Goal: Information Seeking & Learning: Check status

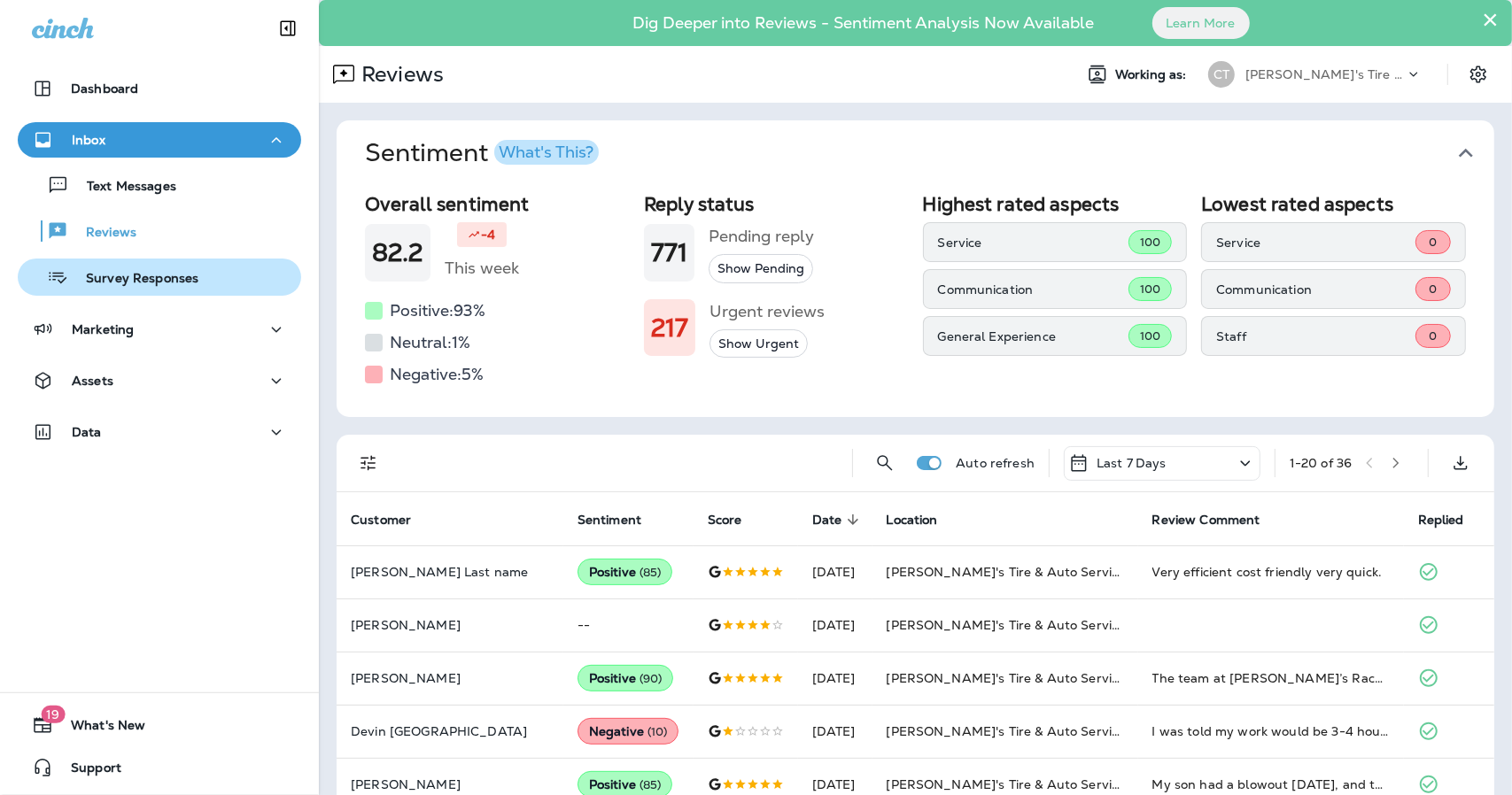
click at [127, 285] on p "Survey Responses" at bounding box center [133, 278] width 130 height 17
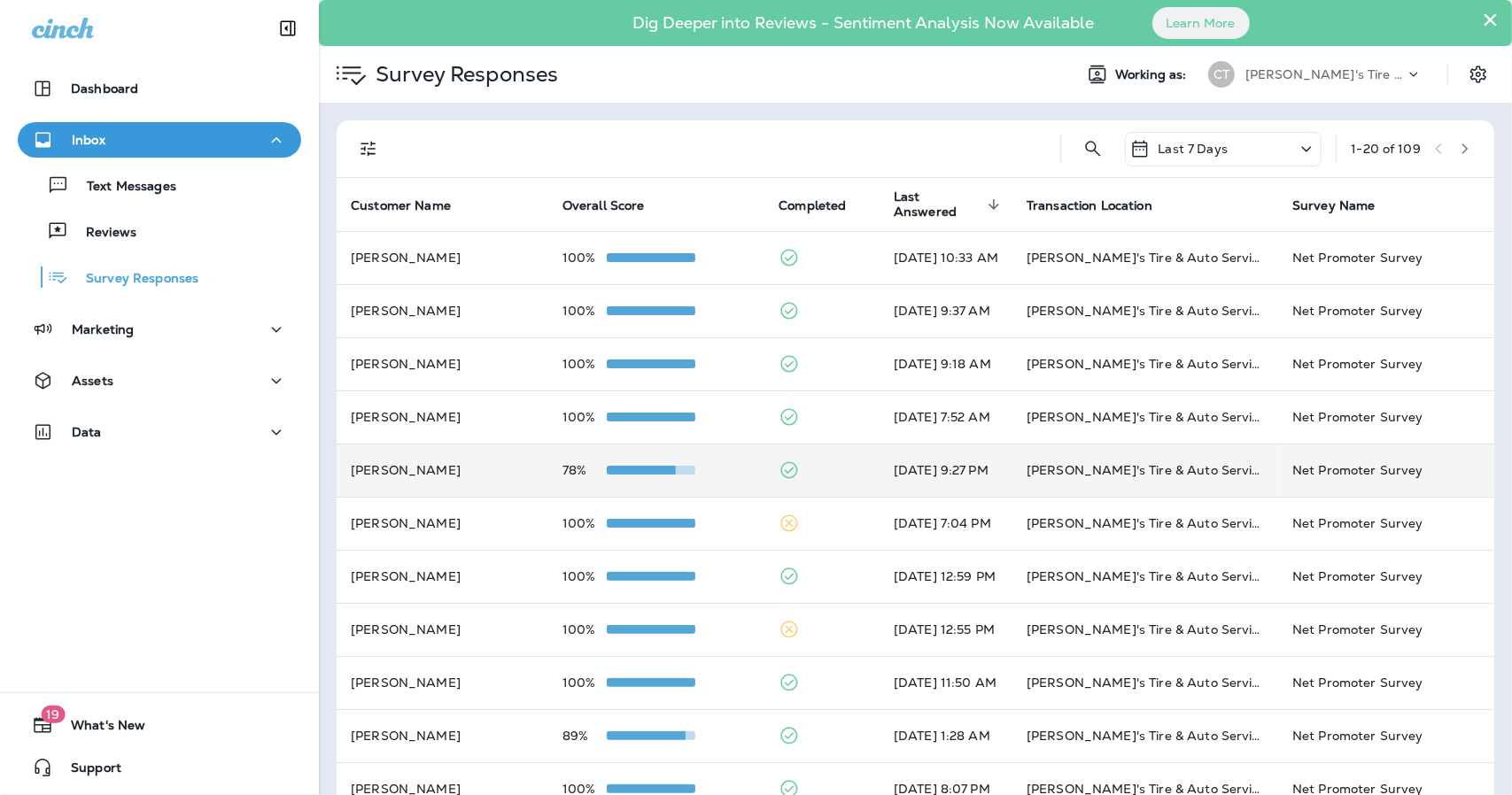
click at [711, 488] on td "78%" at bounding box center [657, 470] width 217 height 53
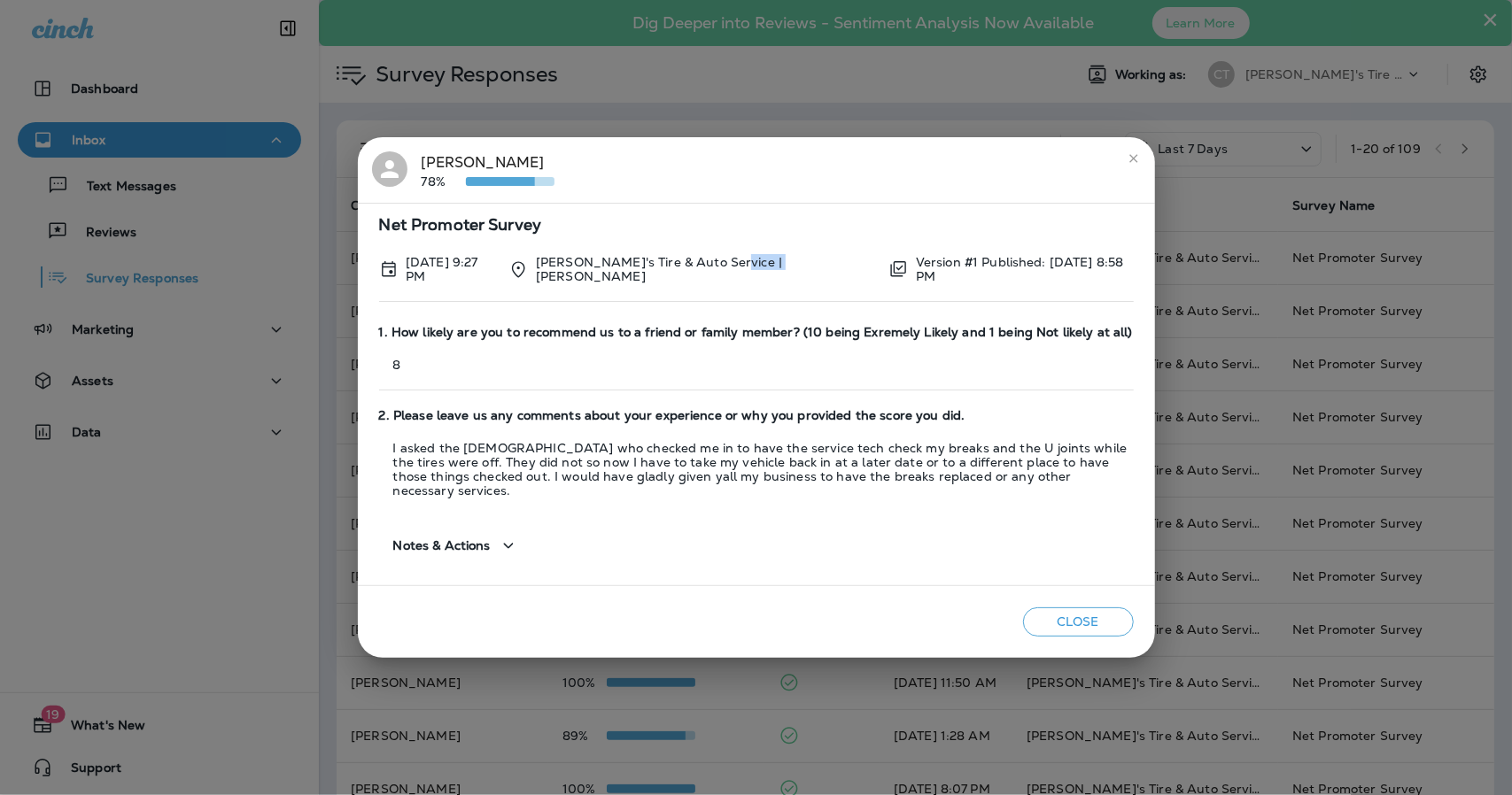
drag, startPoint x: 800, startPoint y: 275, endPoint x: 757, endPoint y: 277, distance: 43.0
click at [757, 277] on div "[DATE] 9:27 PM [PERSON_NAME]'s Tire & Auto Service | [PERSON_NAME] Version #1 P…" at bounding box center [756, 269] width 755 height 29
drag, startPoint x: 404, startPoint y: 372, endPoint x: 380, endPoint y: 373, distance: 24.0
click at [380, 372] on p "8" at bounding box center [756, 365] width 755 height 14
click at [598, 376] on div "1. How likely are you to recommend us to a friend or family member? (10 being E…" at bounding box center [756, 357] width 755 height 84
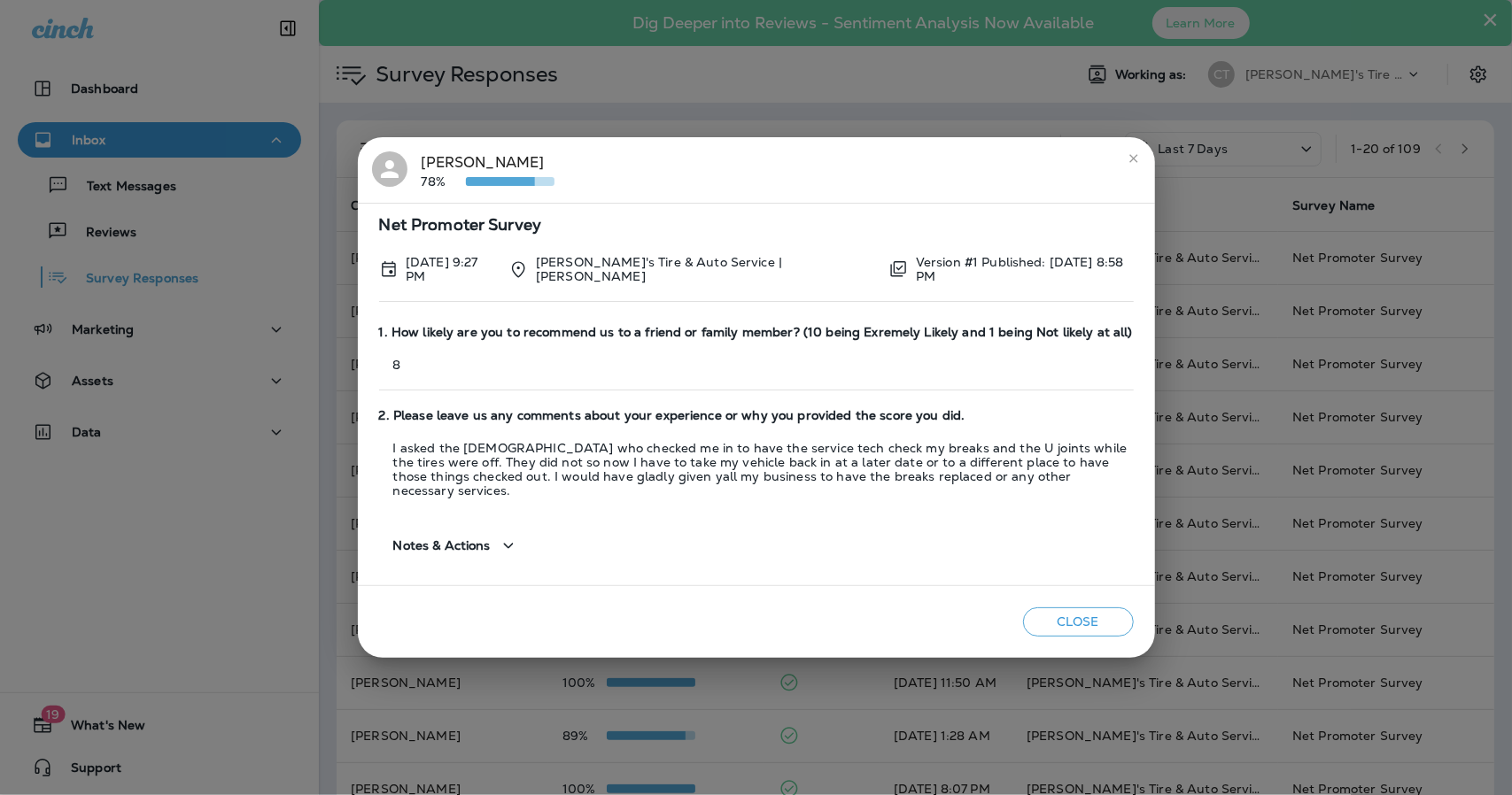
click at [1152, 180] on h2 "[PERSON_NAME] 78%" at bounding box center [757, 169] width 797 height 66
click at [1145, 179] on h2 "[PERSON_NAME] 78%" at bounding box center [757, 169] width 797 height 66
click at [1134, 172] on button "close" at bounding box center [1133, 158] width 29 height 29
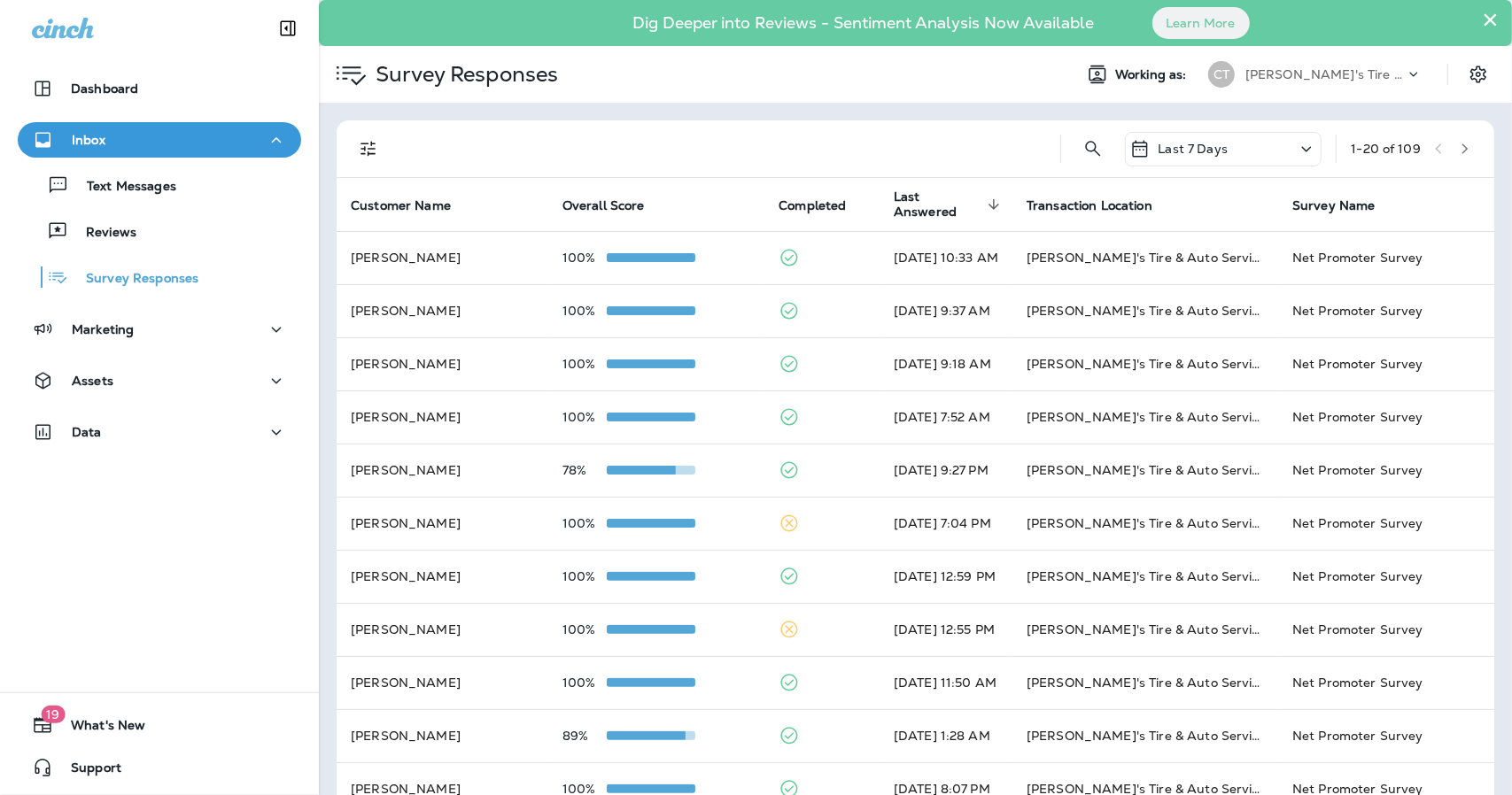
click at [1405, 68] on icon at bounding box center [1414, 75] width 18 height 18
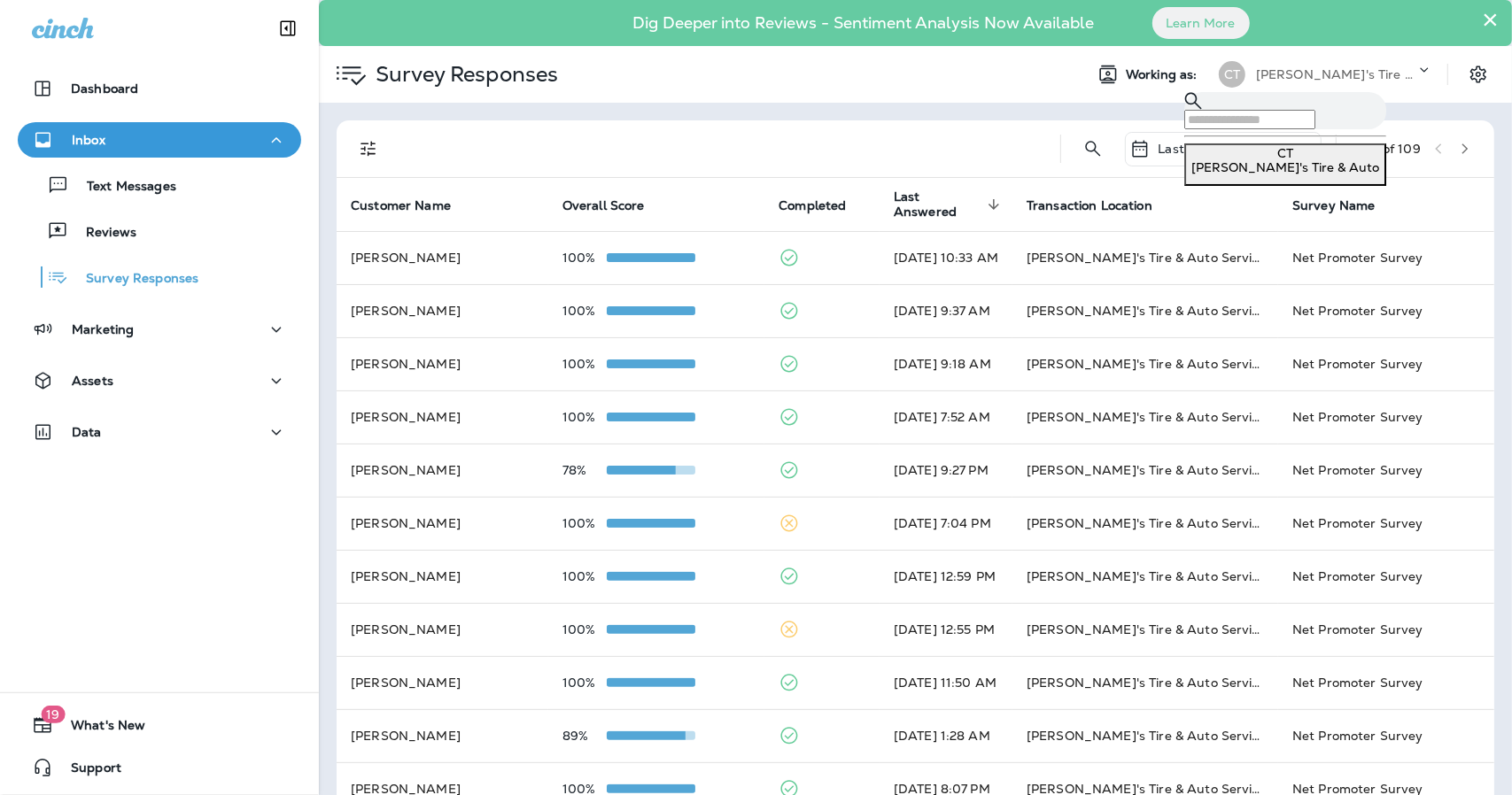
click at [1416, 68] on icon at bounding box center [1424, 70] width 18 height 18
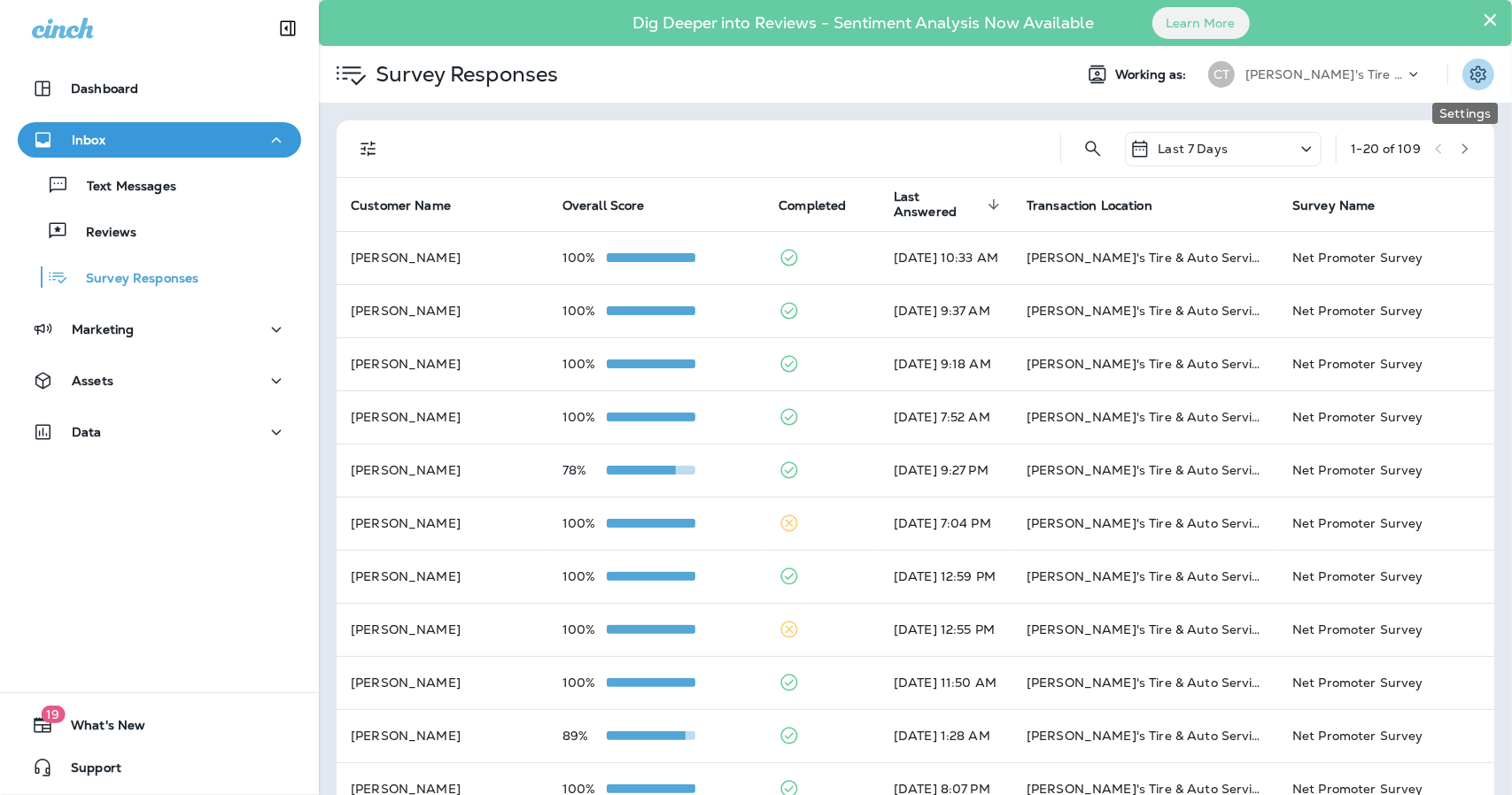
click at [1468, 73] on icon "Settings" at bounding box center [1479, 75] width 22 height 22
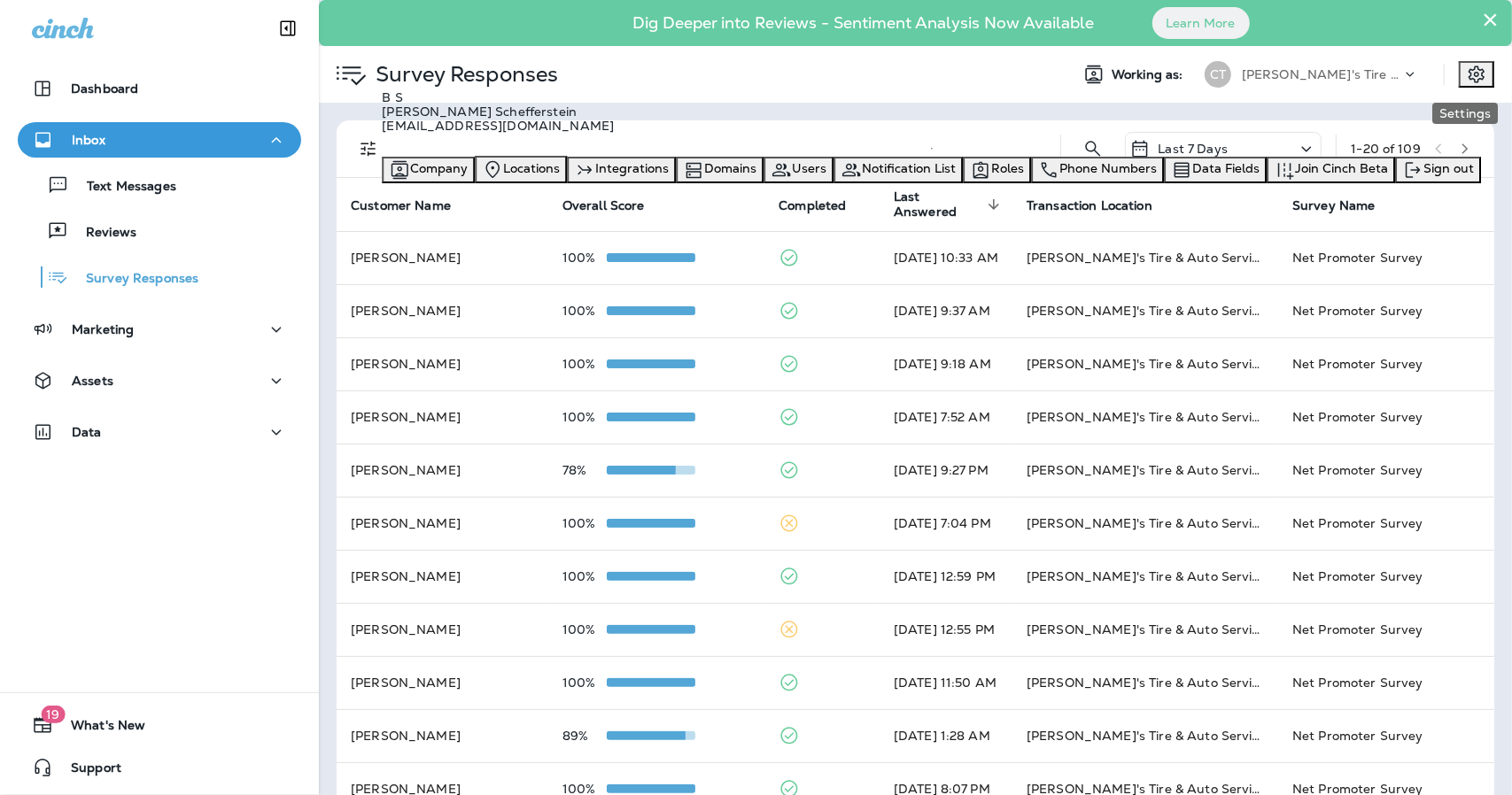
click at [1466, 73] on icon "Settings" at bounding box center [1477, 75] width 22 height 22
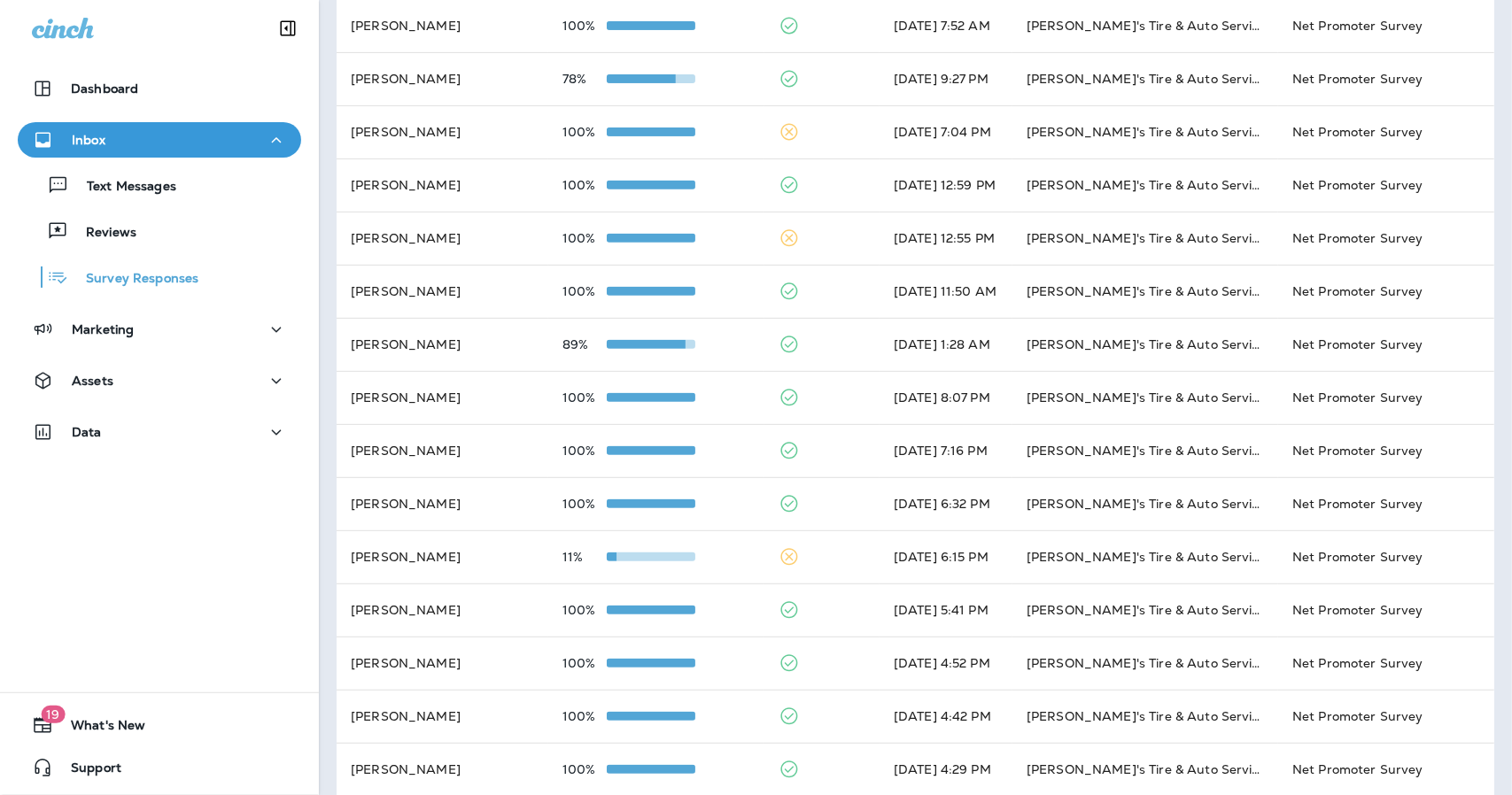
scroll to position [392, 0]
click at [252, 332] on div "Marketing" at bounding box center [158, 330] width 255 height 22
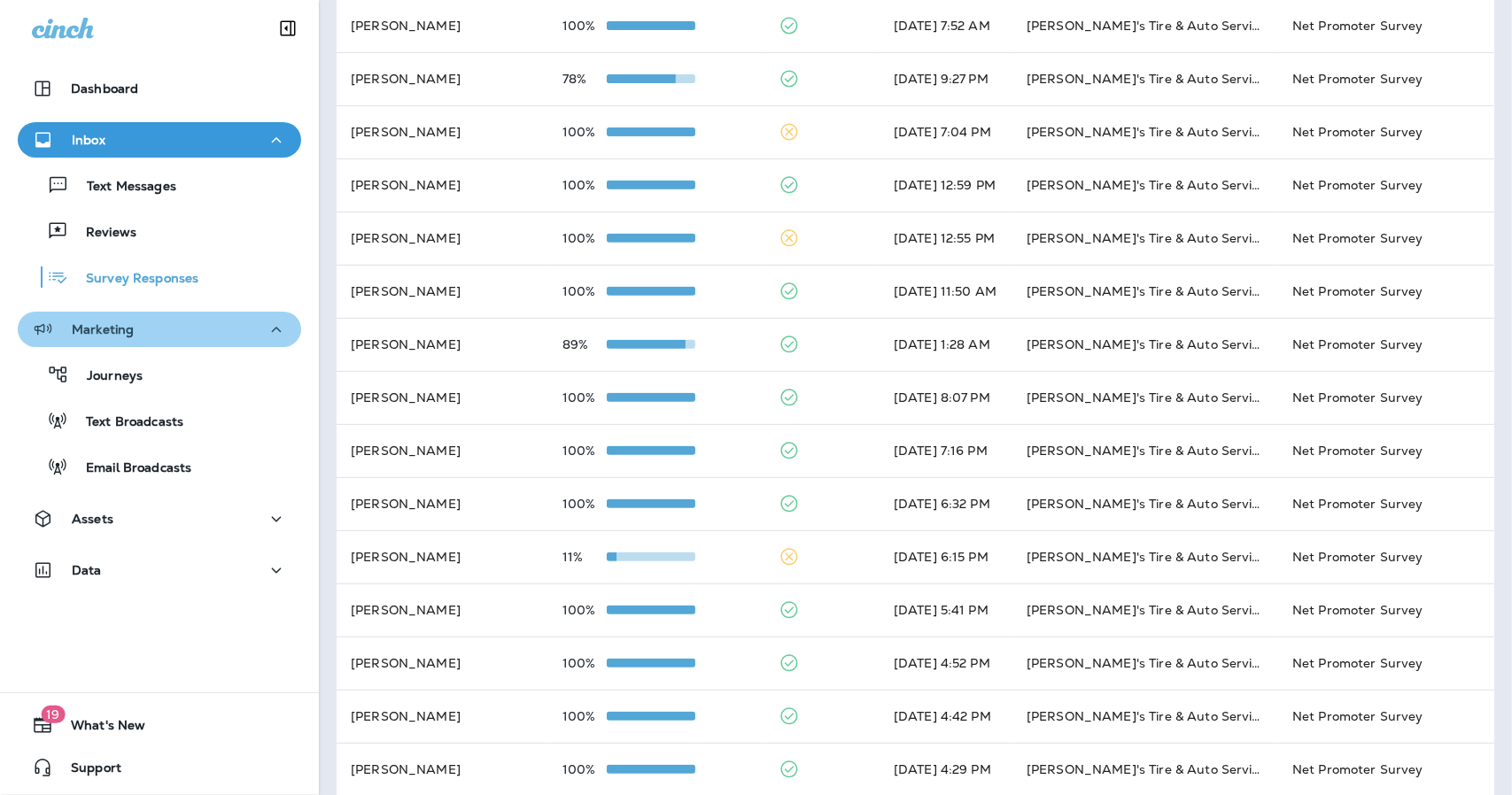
click at [268, 323] on icon "button" at bounding box center [277, 330] width 22 height 22
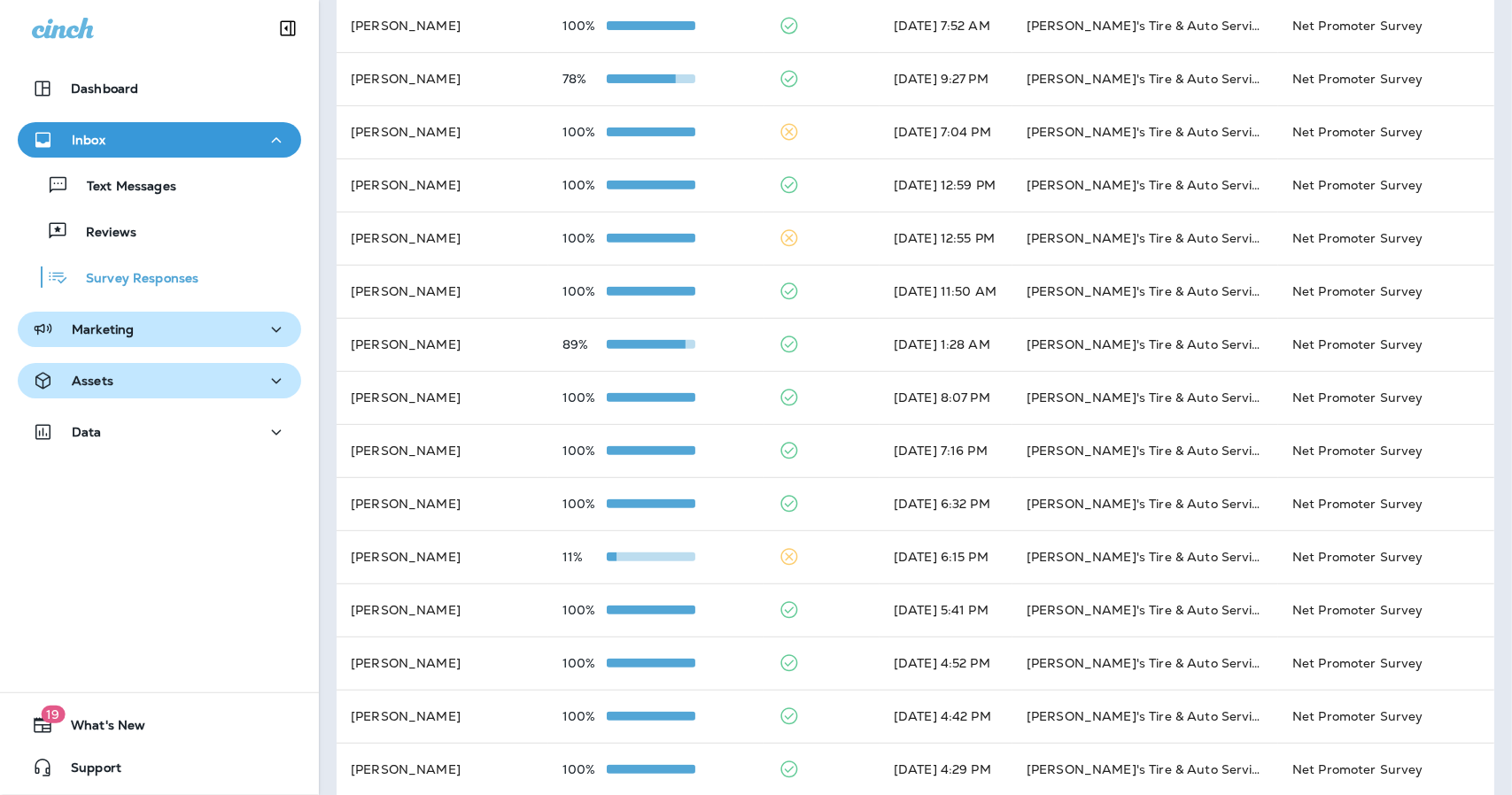
click at [266, 387] on icon "button" at bounding box center [277, 381] width 22 height 22
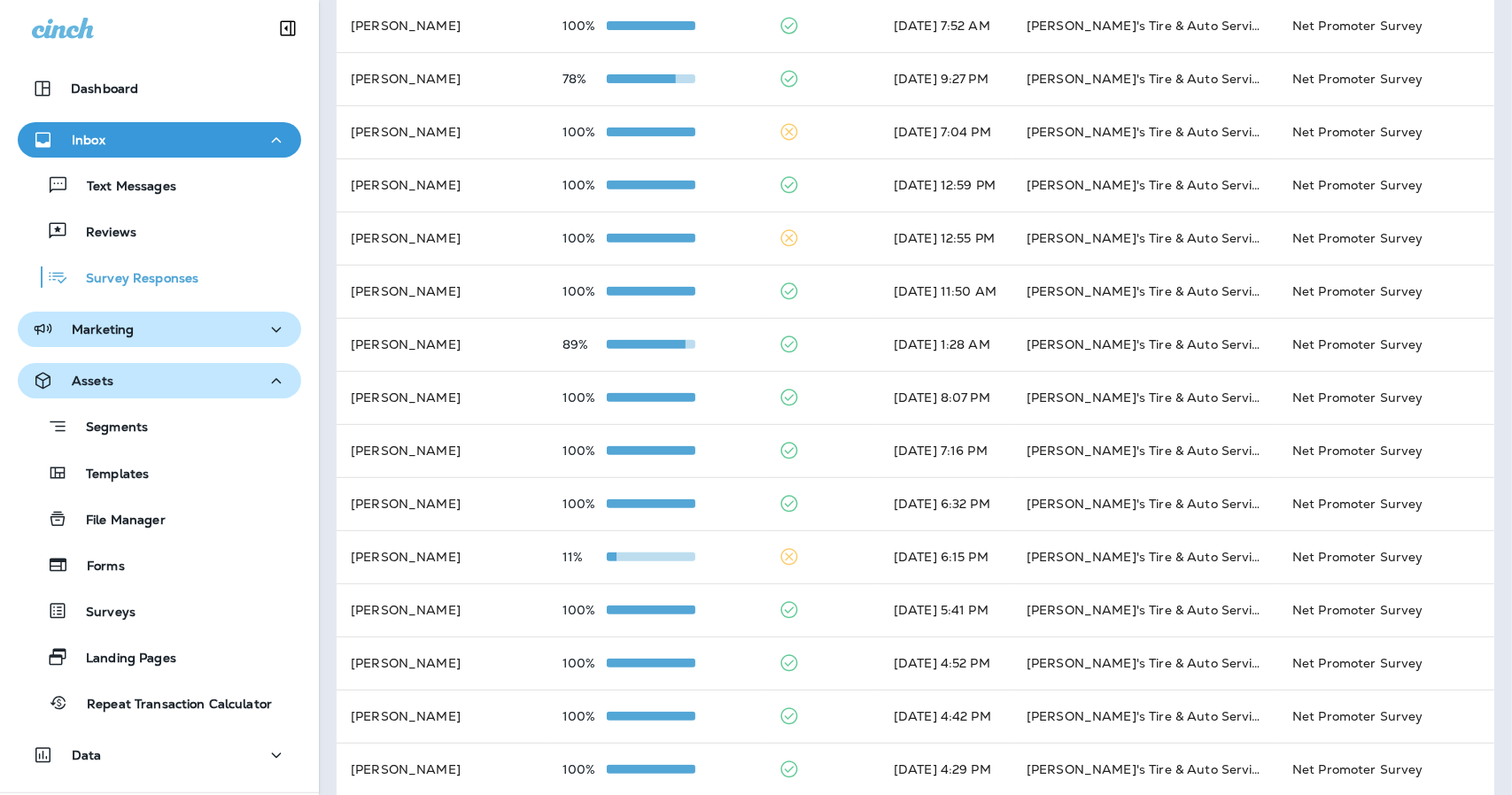
click at [266, 387] on icon "button" at bounding box center [277, 381] width 22 height 22
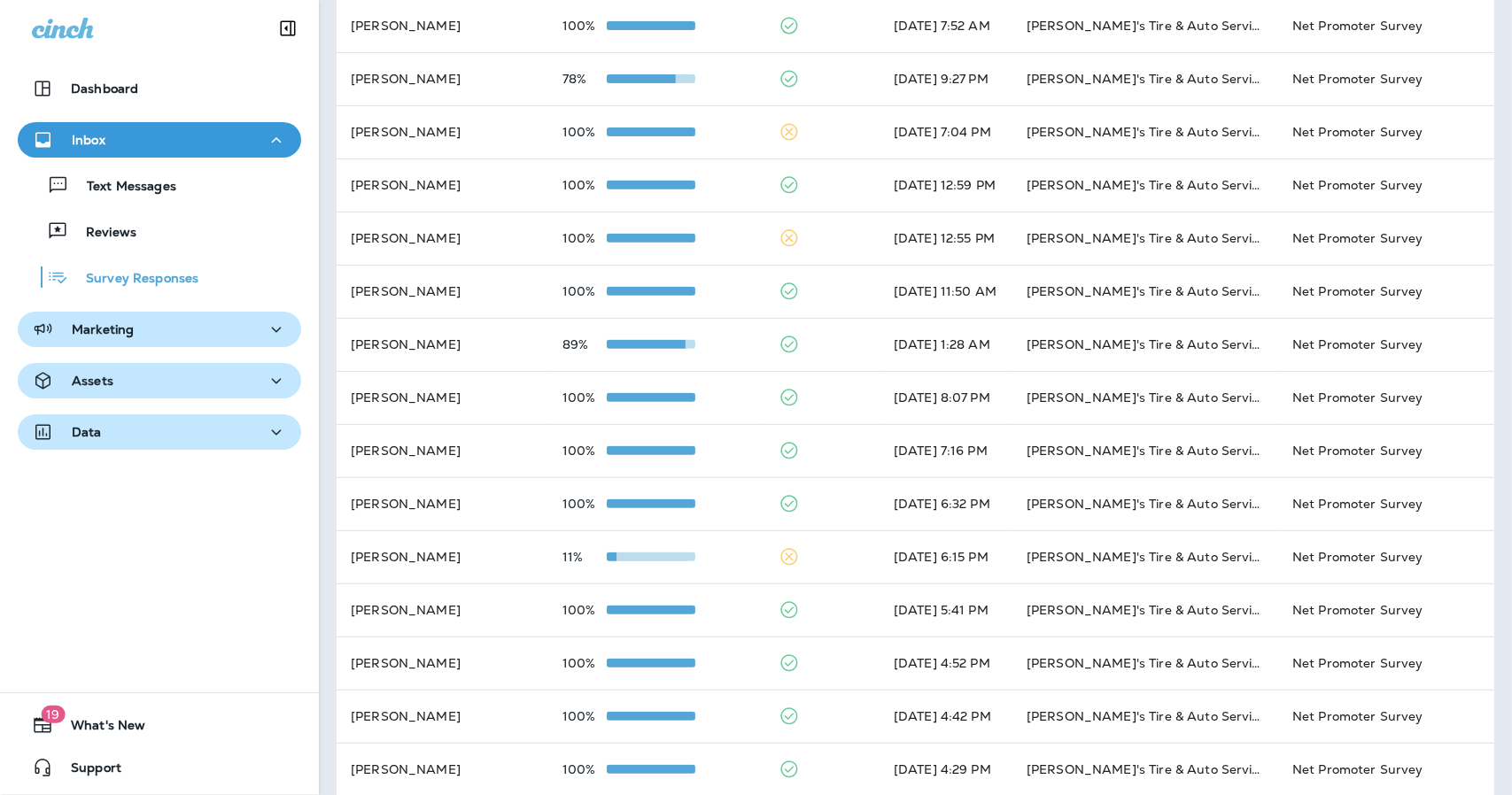
click at [272, 433] on icon "button" at bounding box center [277, 431] width 10 height 5
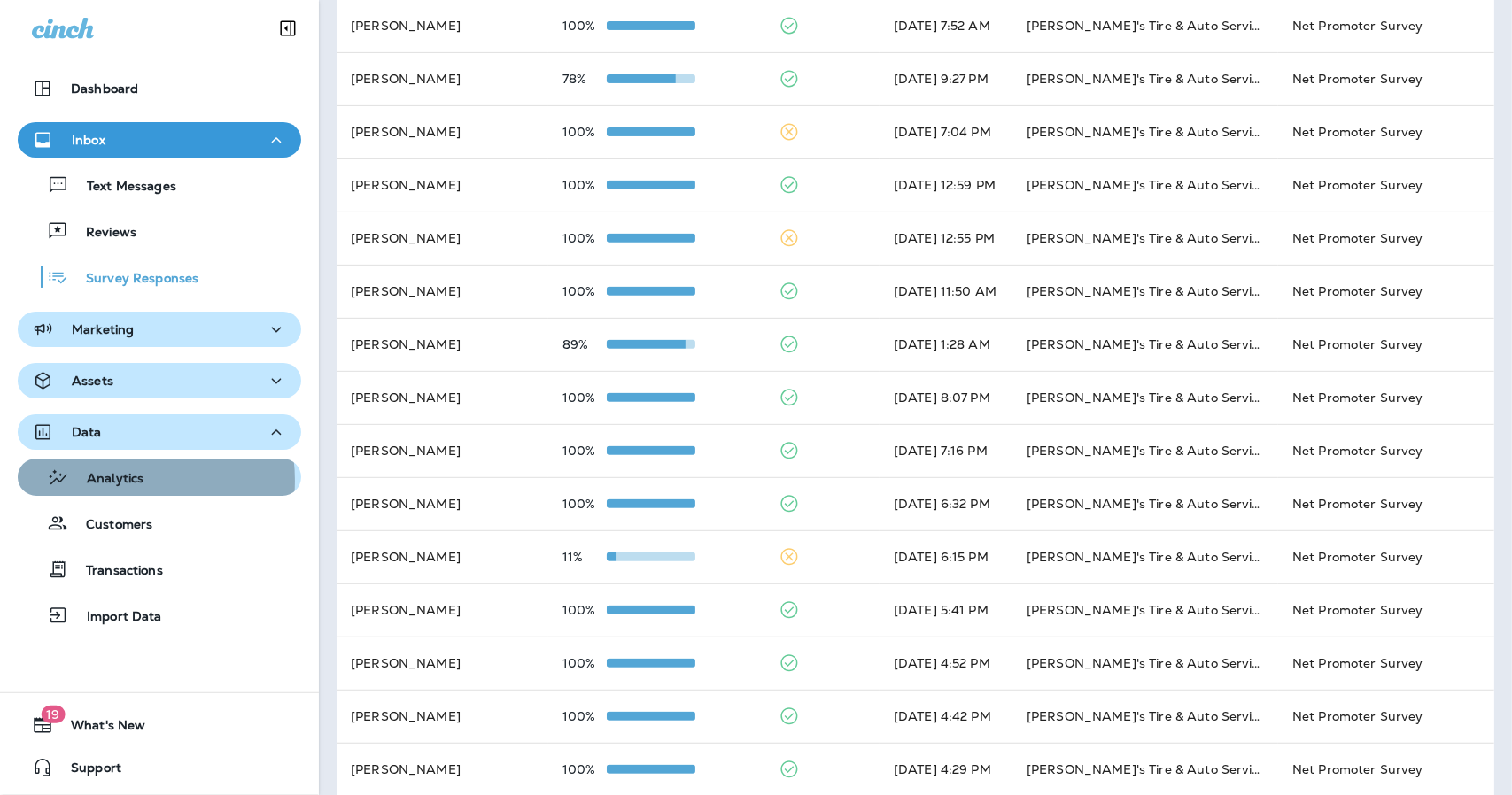
click at [112, 481] on p "Analytics" at bounding box center [106, 479] width 75 height 17
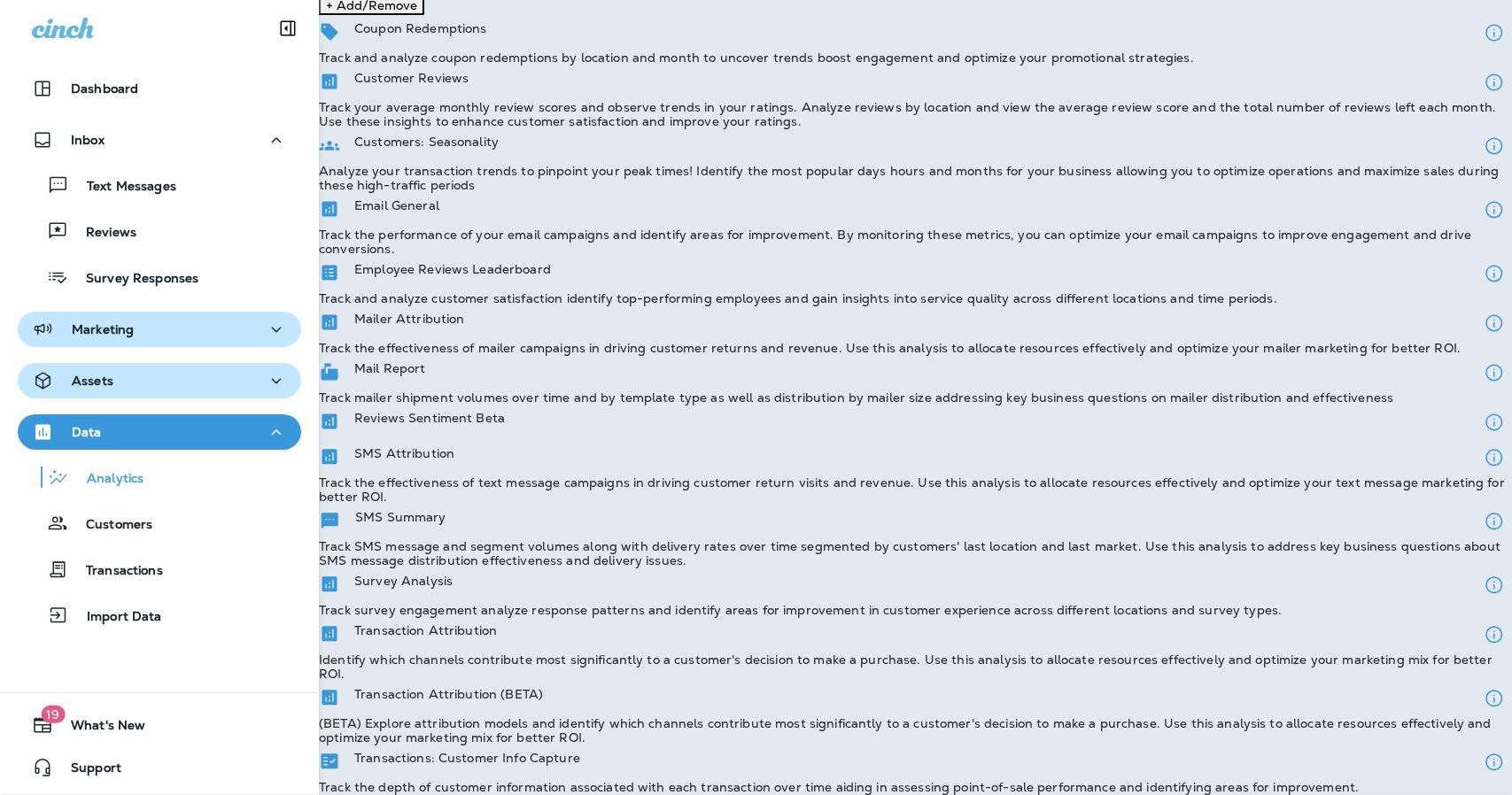
scroll to position [271, 0]
click at [738, 568] on div "Survey Analysis Track survey engagement analyze response patterns and identify …" at bounding box center [915, 592] width 1193 height 49
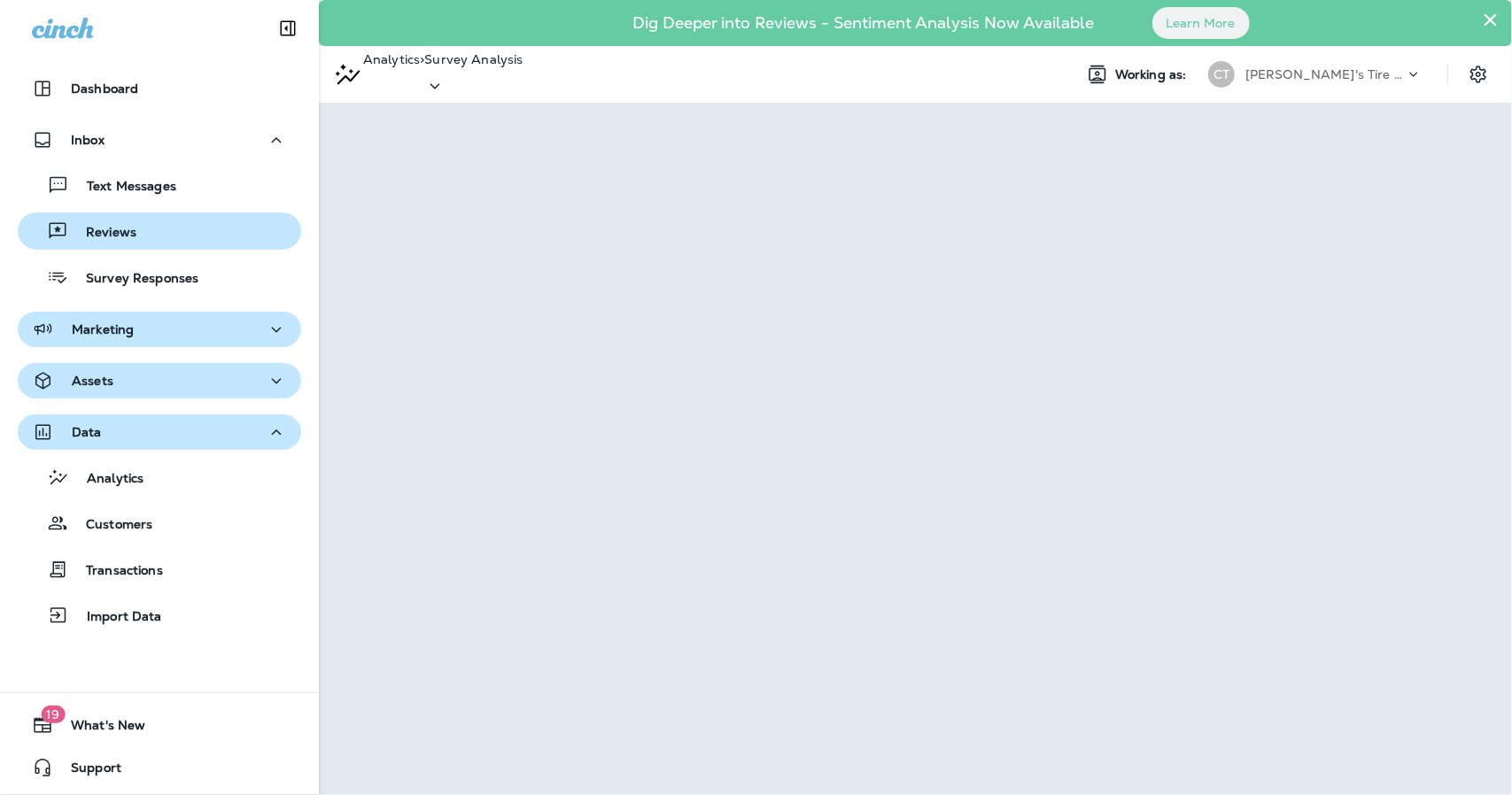
click at [105, 218] on div "Reviews" at bounding box center [80, 230] width 111 height 27
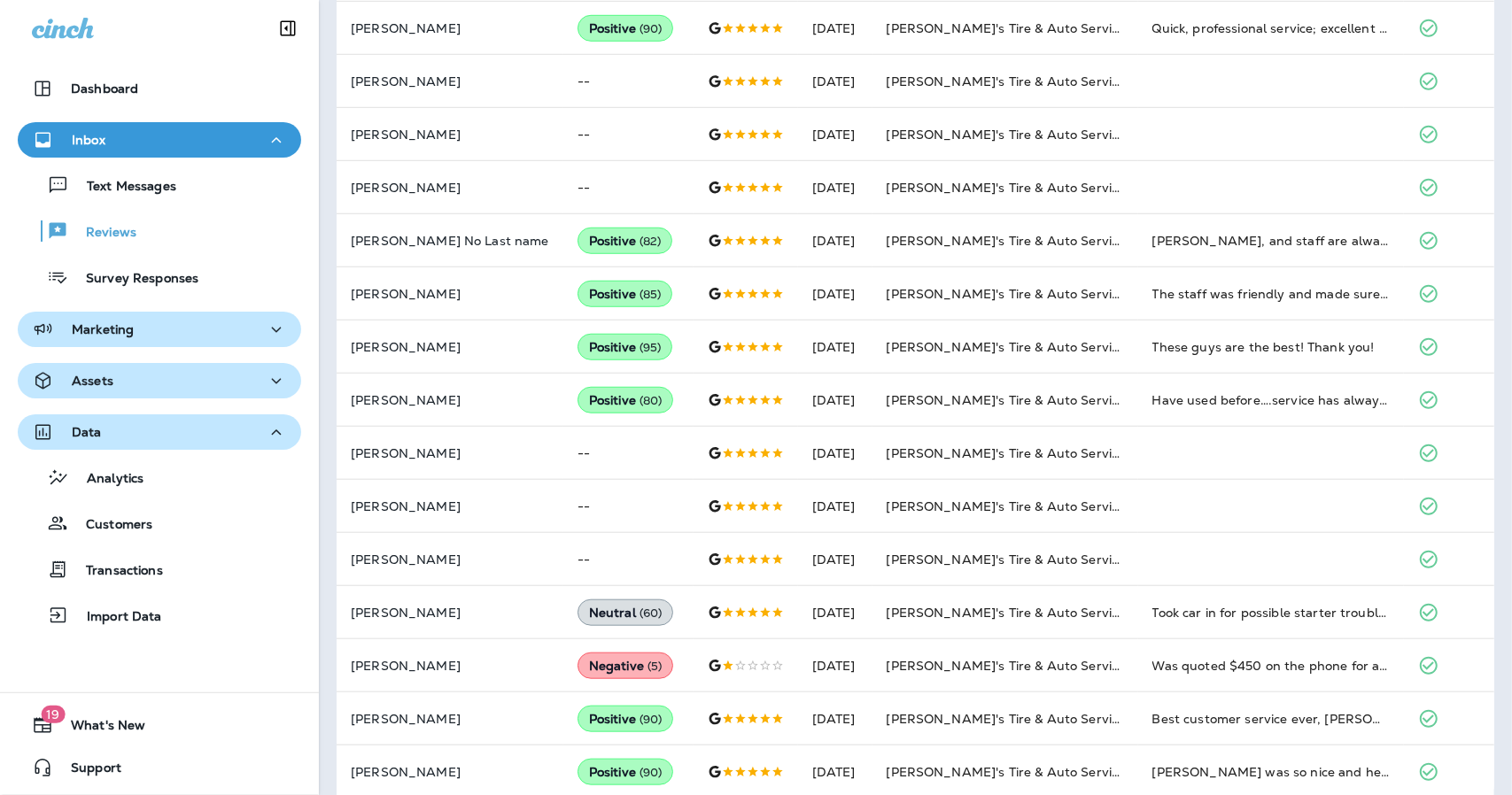
scroll to position [828, 0]
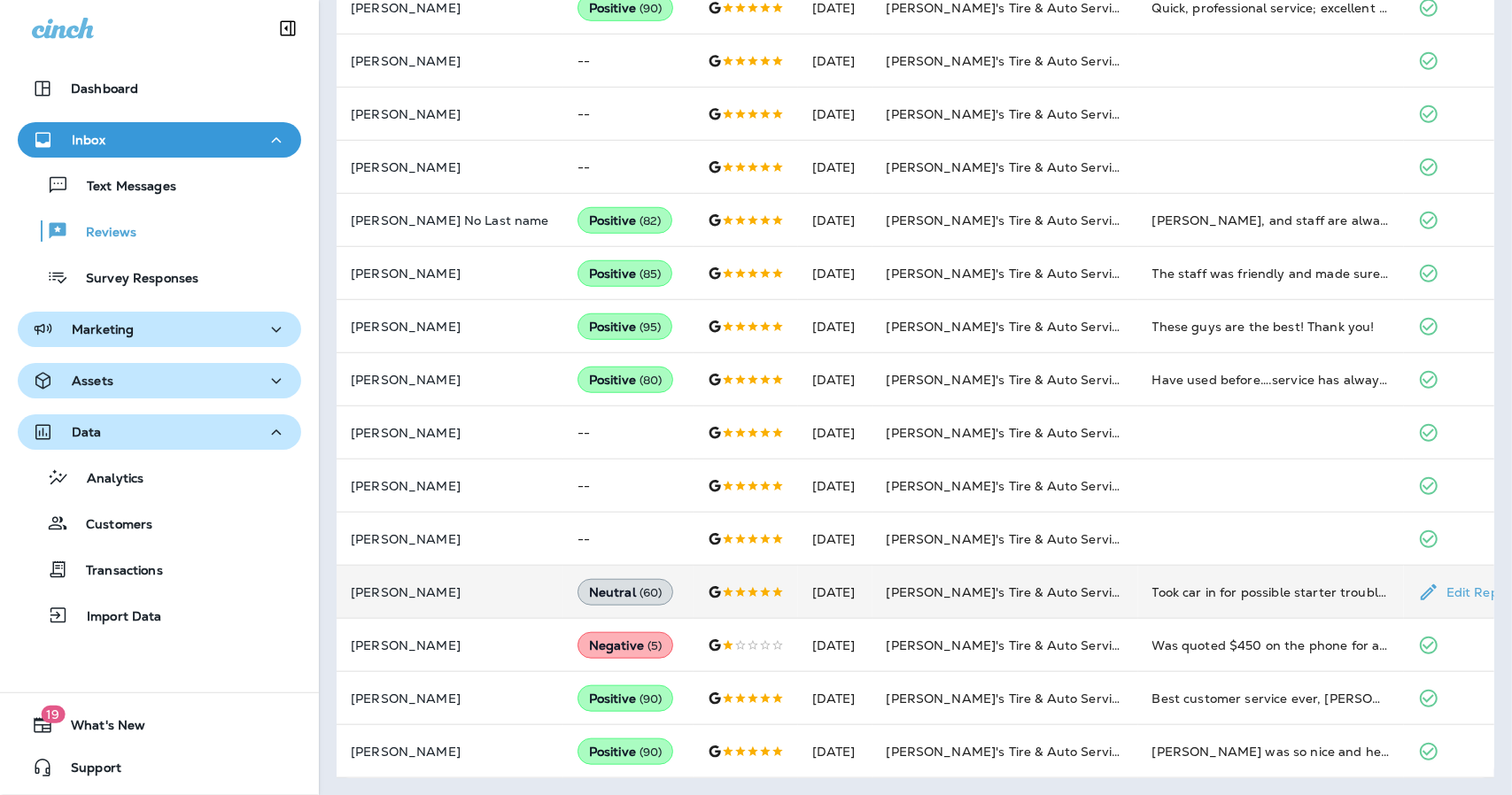
click at [694, 580] on td at bounding box center [746, 592] width 104 height 53
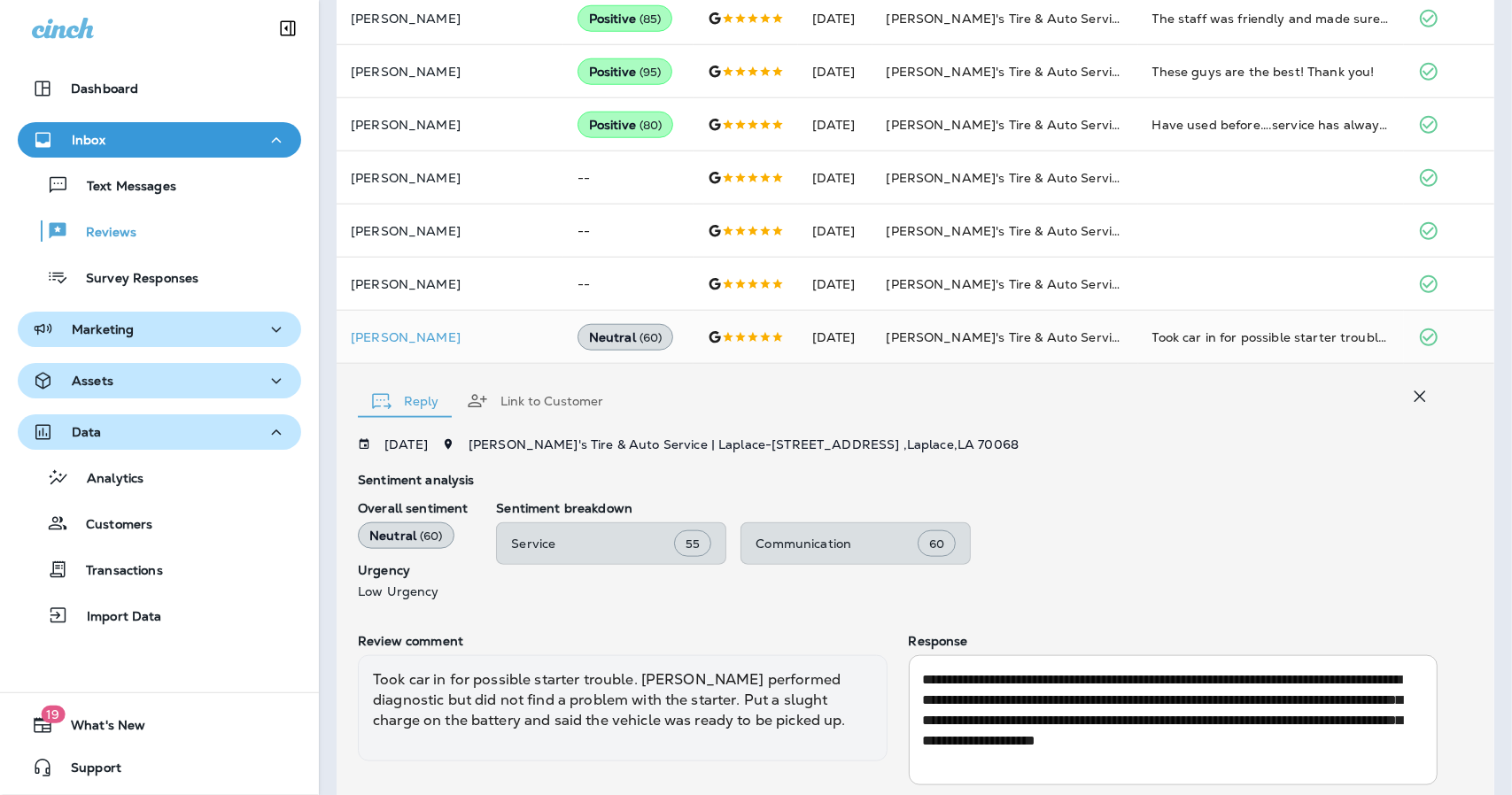
scroll to position [1085, 0]
drag, startPoint x: 429, startPoint y: 535, endPoint x: 470, endPoint y: 536, distance: 41.0
click at [470, 536] on div "Overall sentiment Neutral ( 60 ) Urgency Low Urgency Sentiment breakdown Servic…" at bounding box center [898, 547] width 1080 height 97
click at [605, 534] on div "Service 55" at bounding box center [611, 541] width 230 height 42
click at [659, 540] on p "Service" at bounding box center [593, 541] width 163 height 14
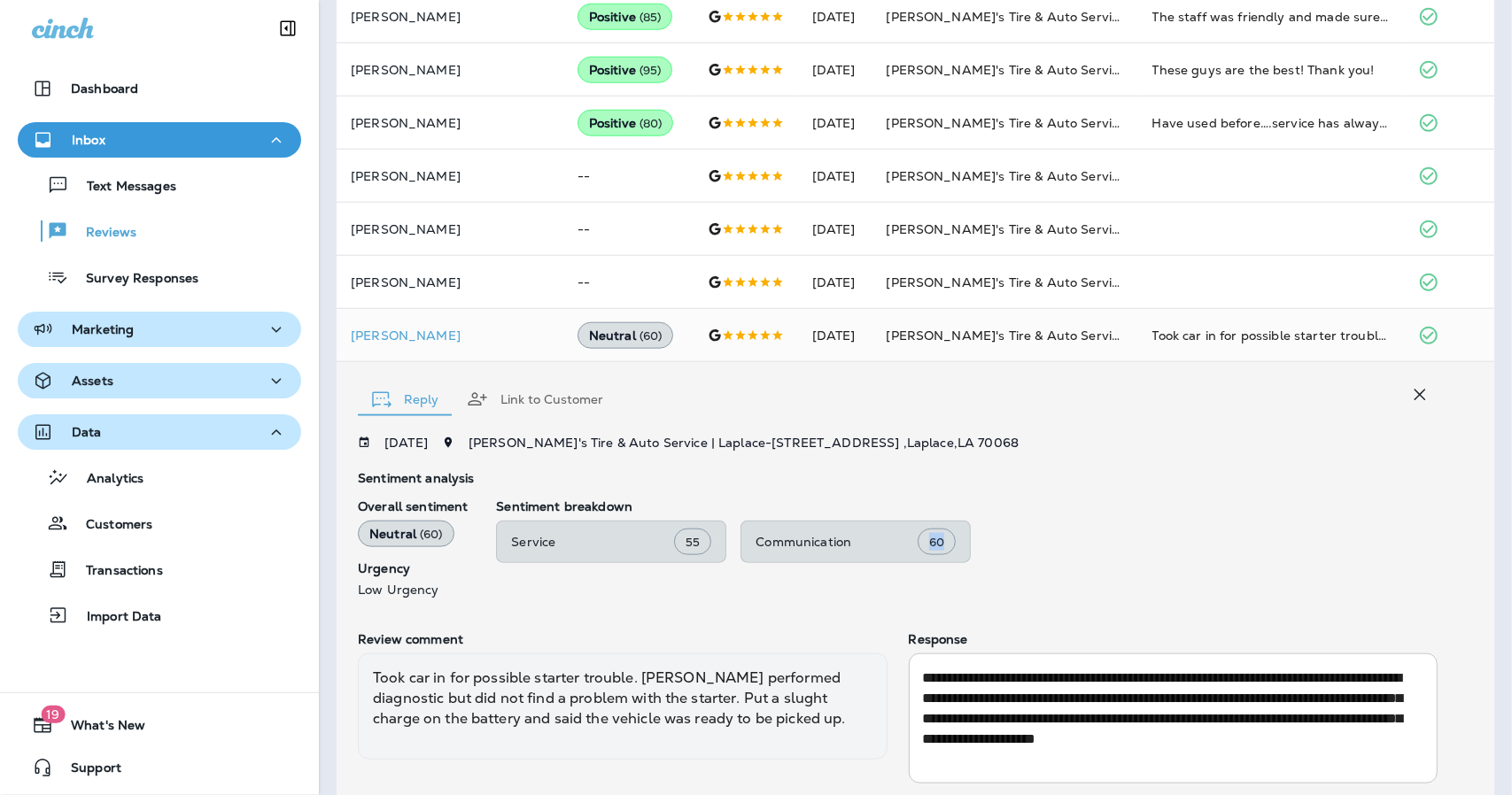
drag, startPoint x: 909, startPoint y: 535, endPoint x: 953, endPoint y: 537, distance: 44.0
click at [953, 537] on div "Communication 60" at bounding box center [855, 541] width 230 height 42
click at [1145, 524] on div "Service 55 Communication 60" at bounding box center [967, 541] width 942 height 42
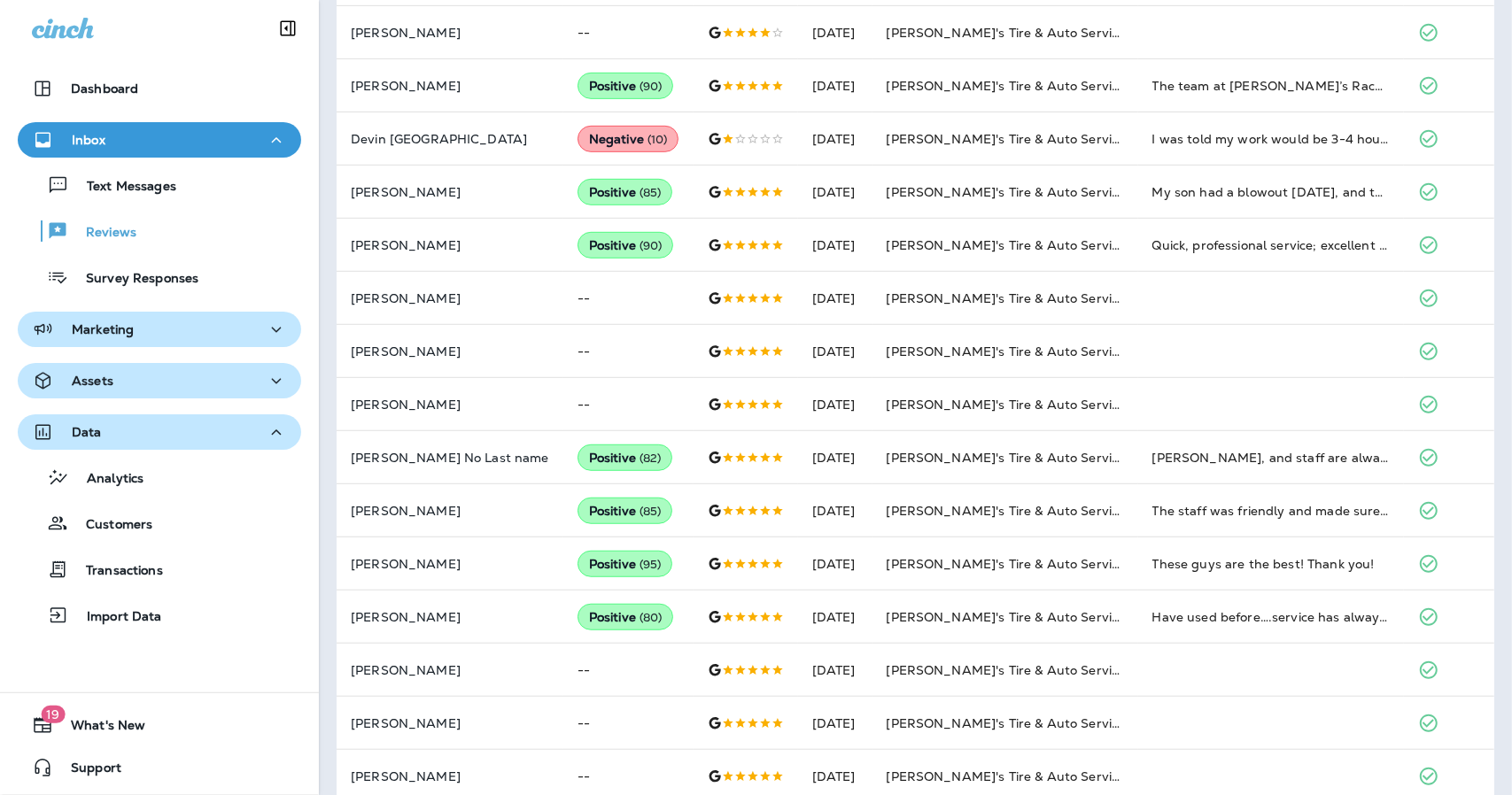
scroll to position [565, 0]
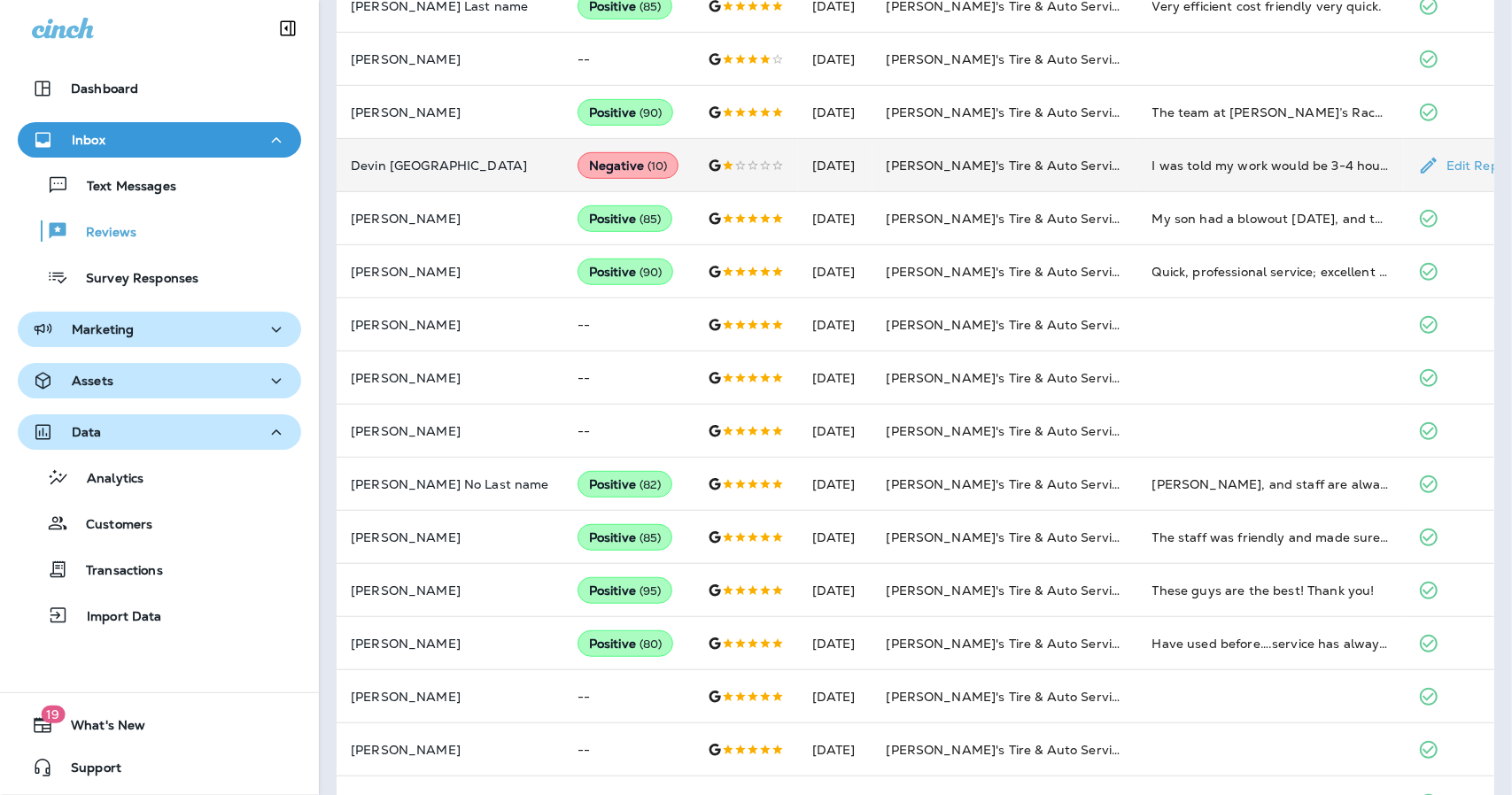
click at [714, 165] on div at bounding box center [745, 165] width 76 height 14
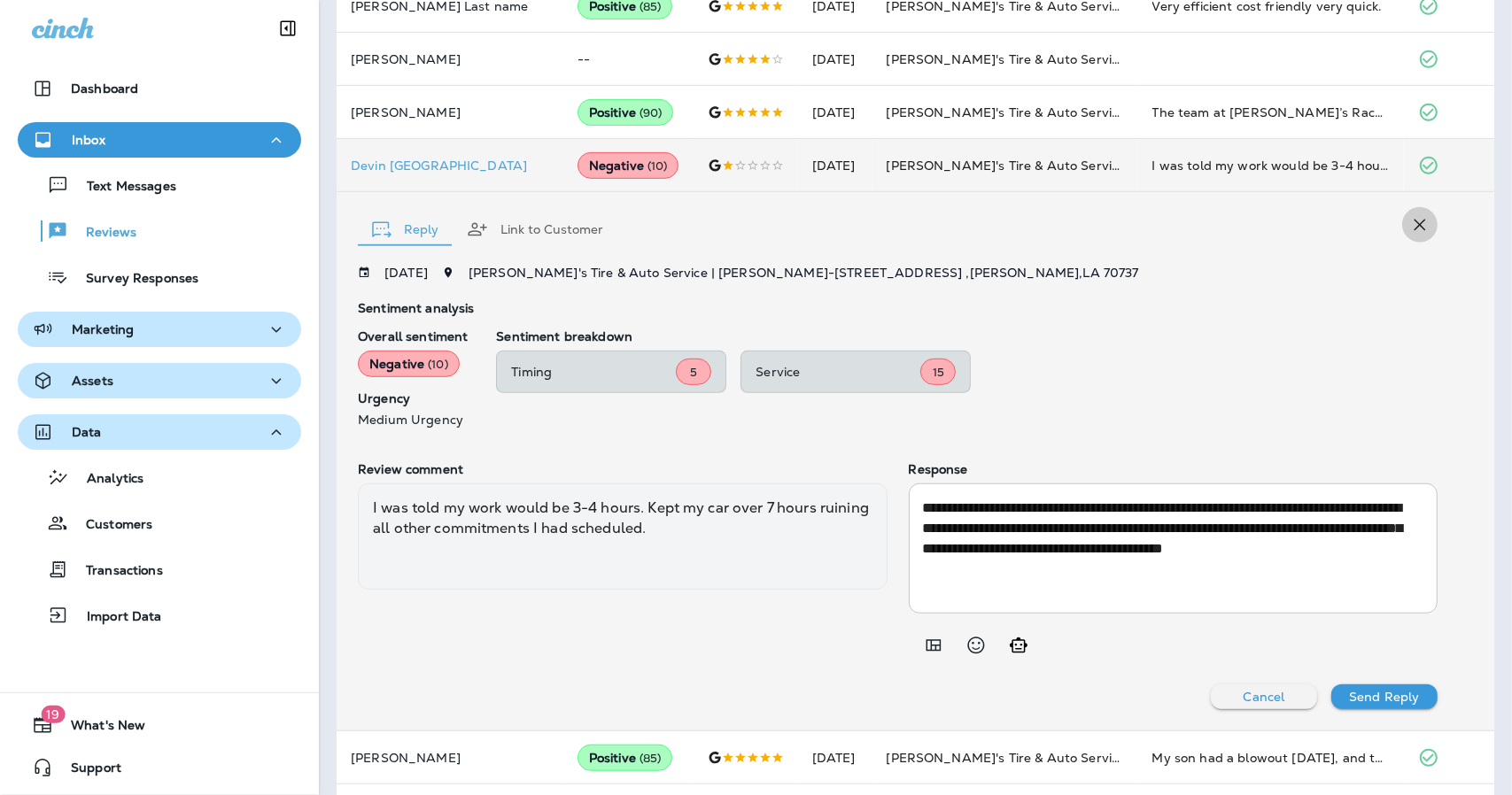
click at [1410, 229] on icon "button" at bounding box center [1420, 225] width 22 height 22
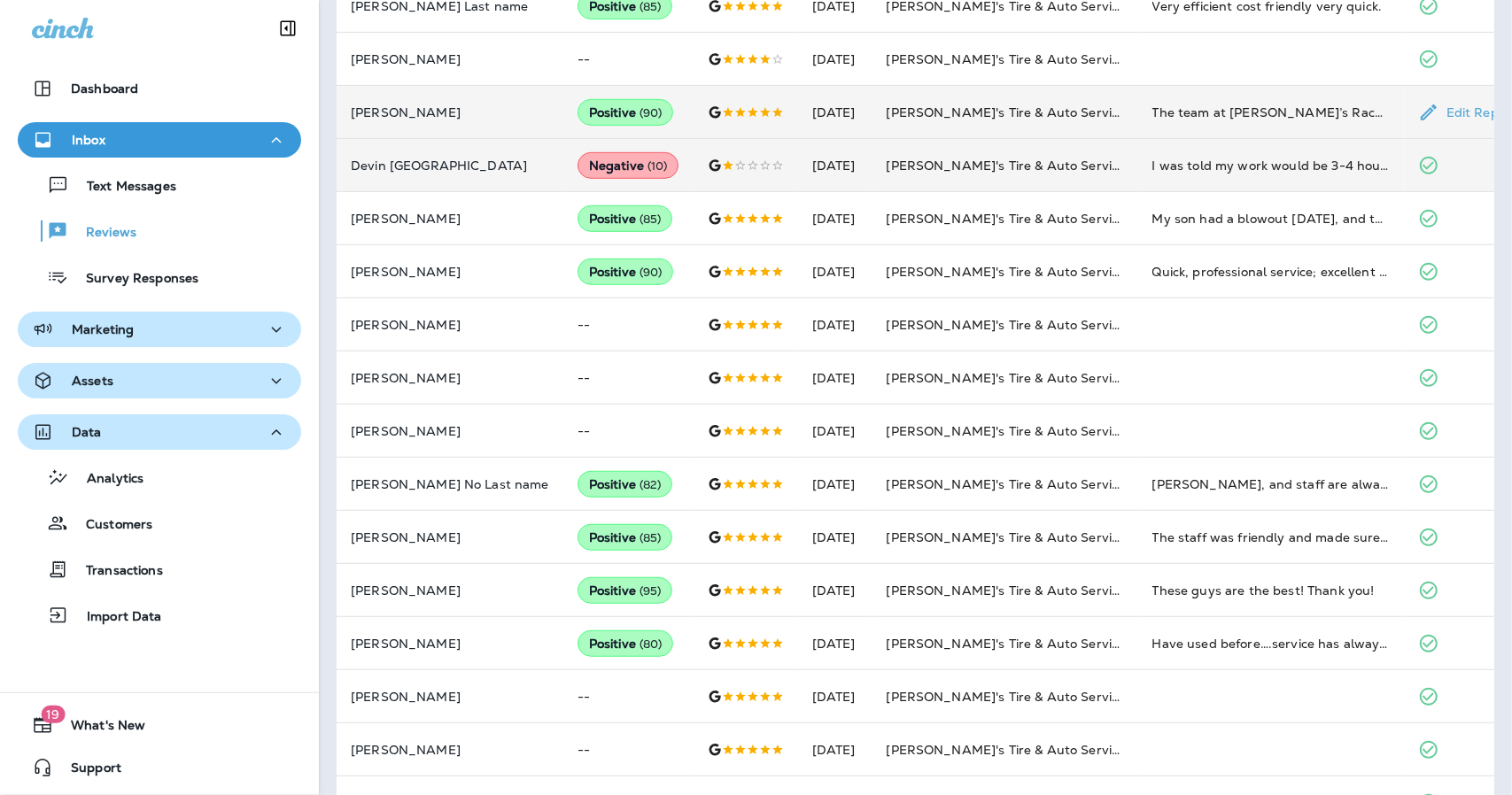
click at [725, 105] on td at bounding box center [746, 112] width 104 height 53
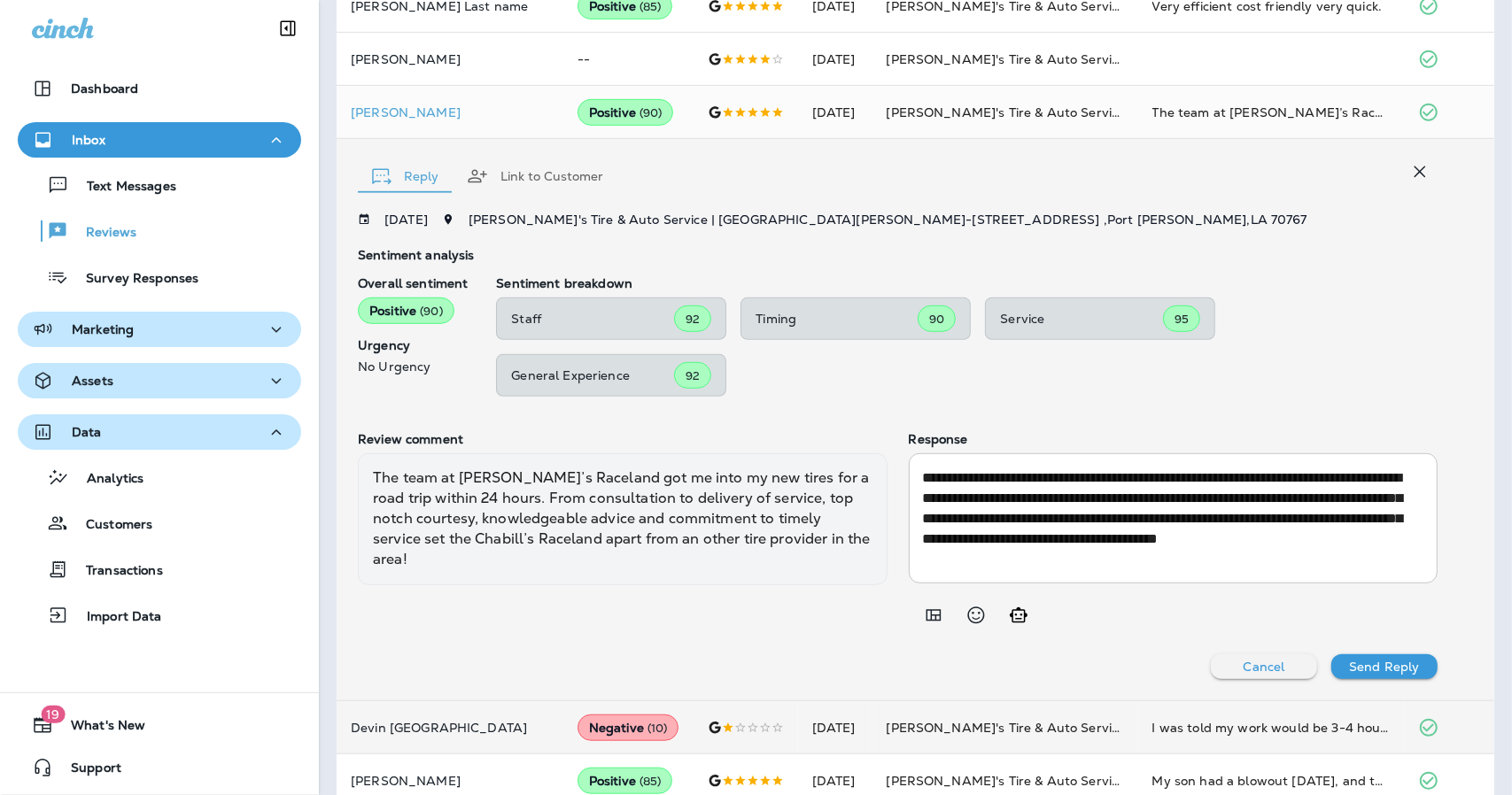
scroll to position [568, 0]
